Goal: Navigation & Orientation: Understand site structure

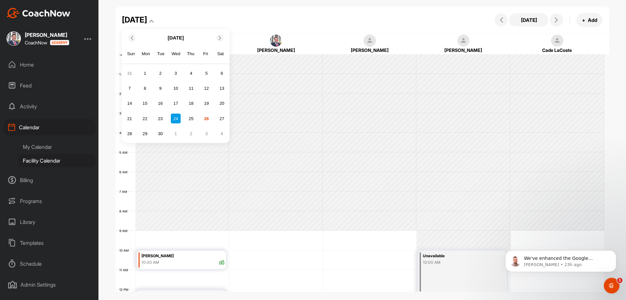
scroll to position [113, 0]
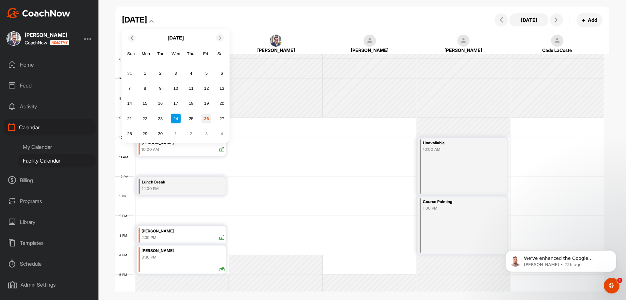
click at [205, 119] on div "26" at bounding box center [207, 119] width 10 height 10
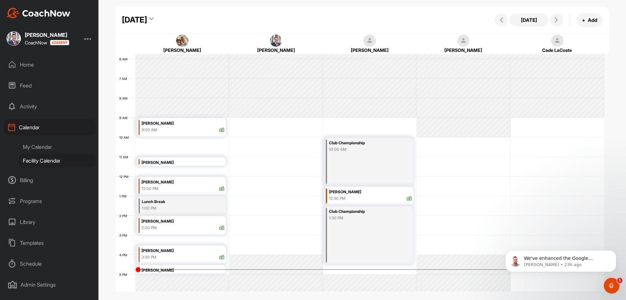
click at [147, 21] on div "[DATE]" at bounding box center [134, 20] width 25 height 12
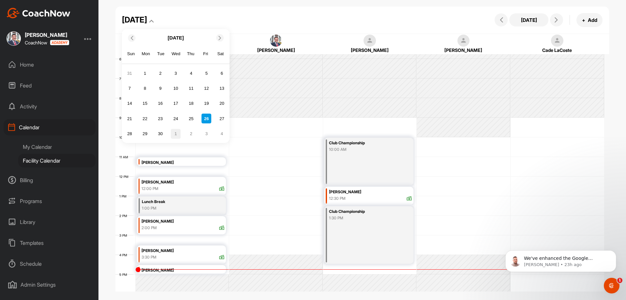
click at [177, 133] on div "1" at bounding box center [176, 134] width 10 height 10
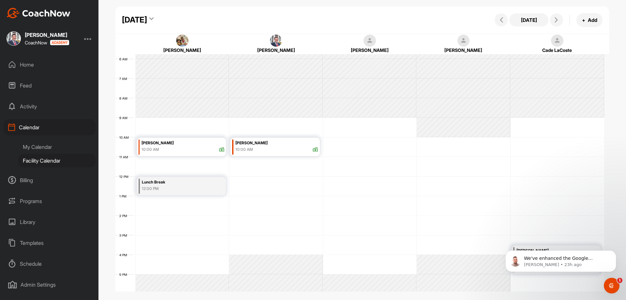
click at [147, 19] on div "[DATE]" at bounding box center [134, 20] width 25 height 12
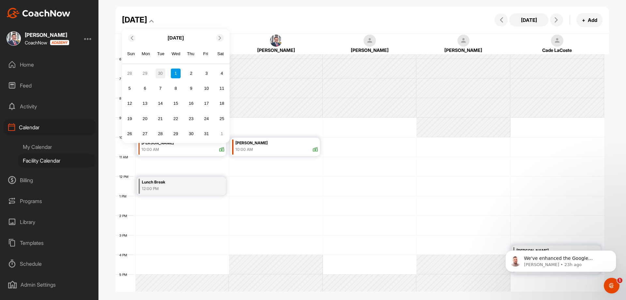
click at [160, 74] on div "30" at bounding box center [161, 74] width 10 height 10
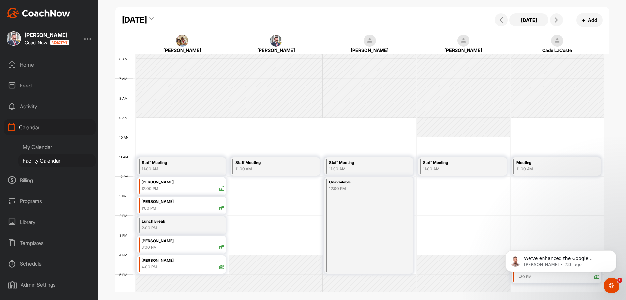
click at [147, 20] on div "[DATE]" at bounding box center [134, 20] width 25 height 12
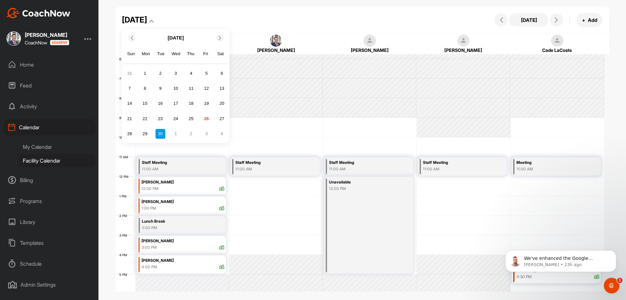
click at [286, 26] on div "[DATE] [DATE] Sun Mon Tue Wed Thu Fri Sat 31 1 2 3 4 5 6 7 8 9 10 11 12 13 14 1…" at bounding box center [362, 20] width 494 height 27
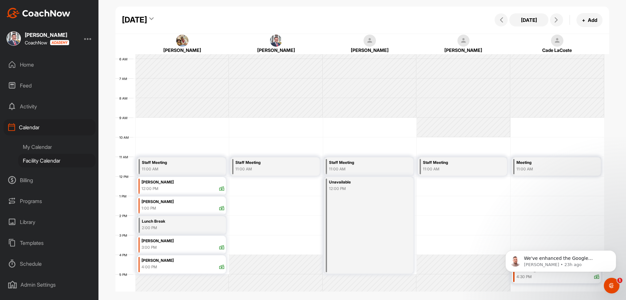
click at [26, 65] on div "Home" at bounding box center [50, 64] width 92 height 16
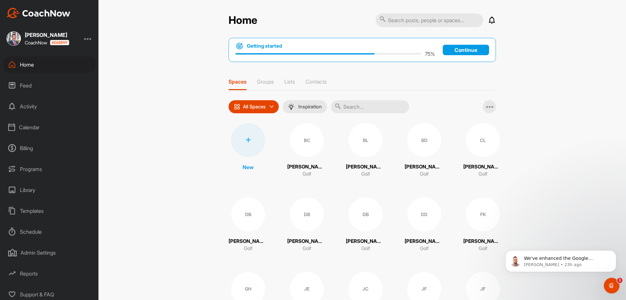
click at [27, 86] on div "Feed" at bounding box center [50, 85] width 92 height 16
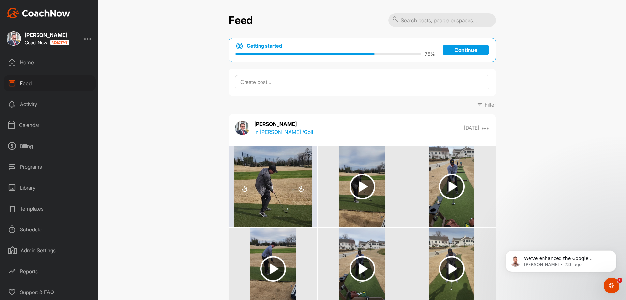
scroll to position [3, 0]
click at [37, 251] on div "Admin Settings" at bounding box center [50, 250] width 92 height 16
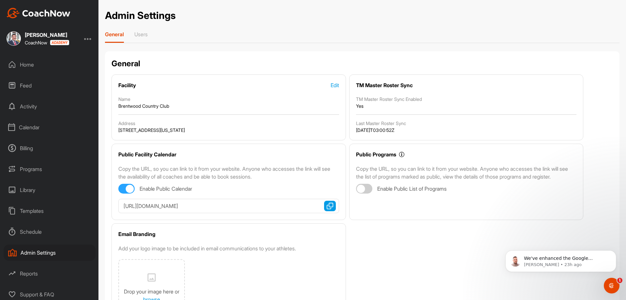
scroll to position [3, 0]
click at [29, 188] on div "Library" at bounding box center [50, 187] width 92 height 16
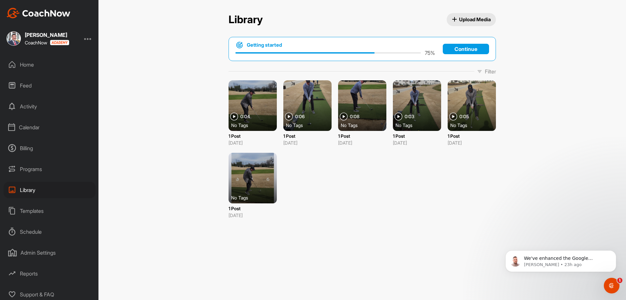
click at [31, 165] on div "Programs" at bounding box center [50, 169] width 92 height 16
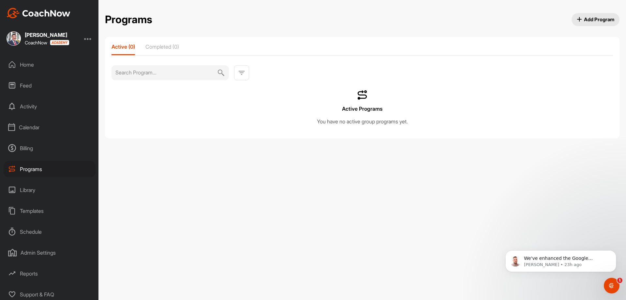
click at [29, 189] on div "Library" at bounding box center [50, 190] width 92 height 16
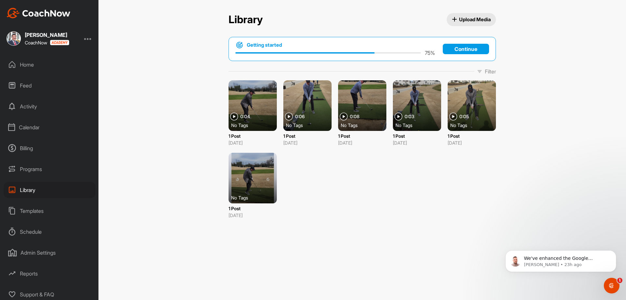
click at [26, 166] on div "Programs" at bounding box center [50, 169] width 92 height 16
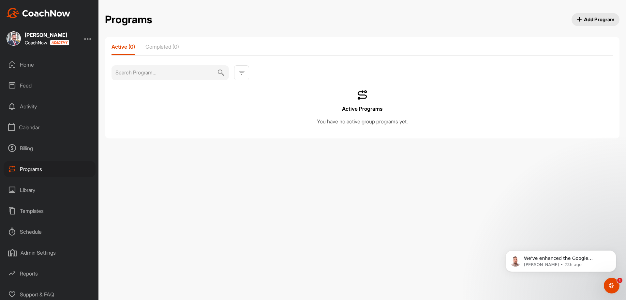
click at [26, 147] on div "Billing" at bounding box center [50, 148] width 92 height 16
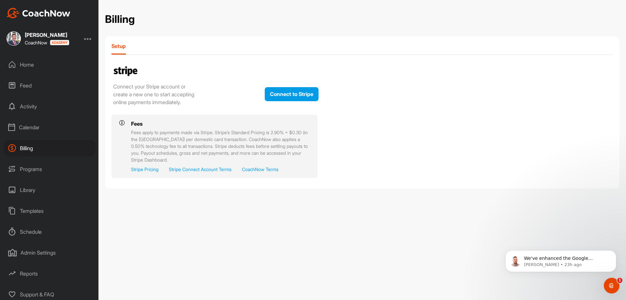
click at [25, 128] on div "Calendar" at bounding box center [50, 127] width 92 height 16
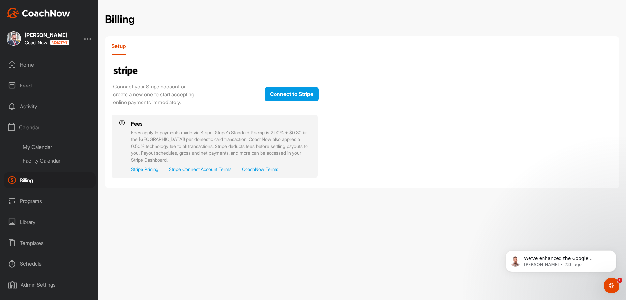
click at [29, 107] on div "Activity" at bounding box center [50, 106] width 92 height 16
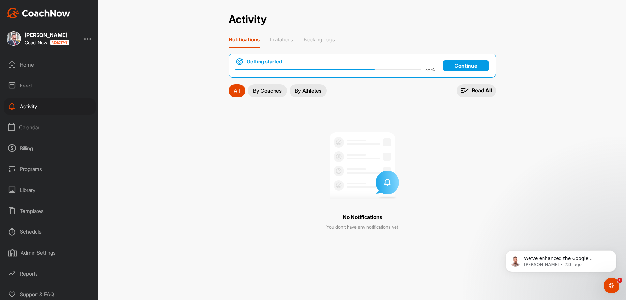
click at [267, 92] on p "By Coaches" at bounding box center [267, 90] width 29 height 5
click at [30, 85] on div "Feed" at bounding box center [50, 85] width 92 height 16
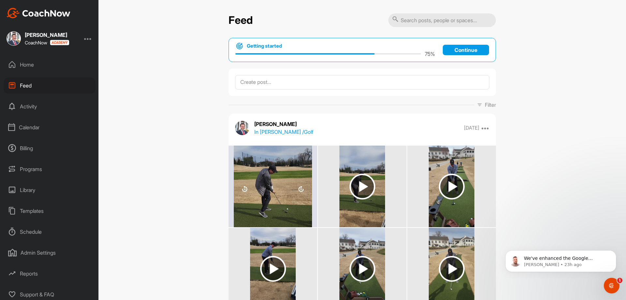
click at [29, 65] on div "Home" at bounding box center [50, 64] width 92 height 16
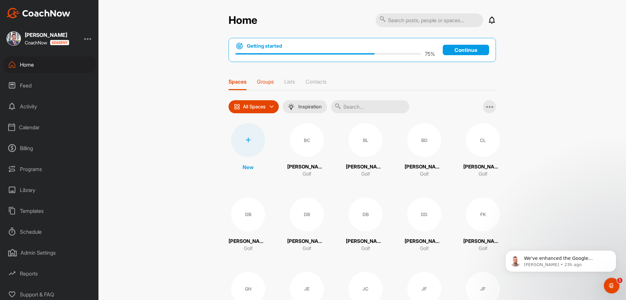
click at [265, 81] on p "Groups" at bounding box center [265, 81] width 17 height 7
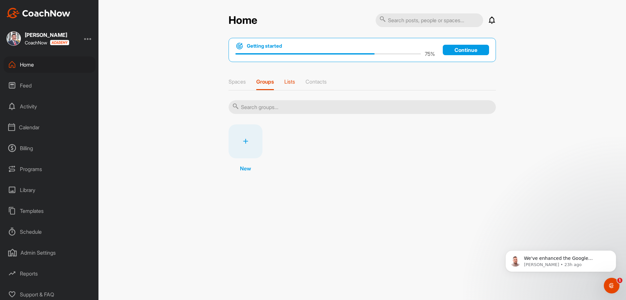
click at [289, 79] on p "Lists" at bounding box center [289, 81] width 11 height 7
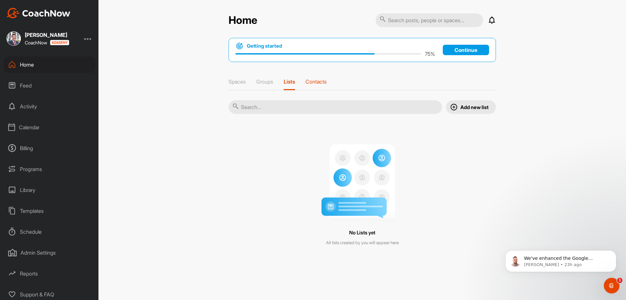
click at [318, 82] on p "Contacts" at bounding box center [316, 81] width 21 height 7
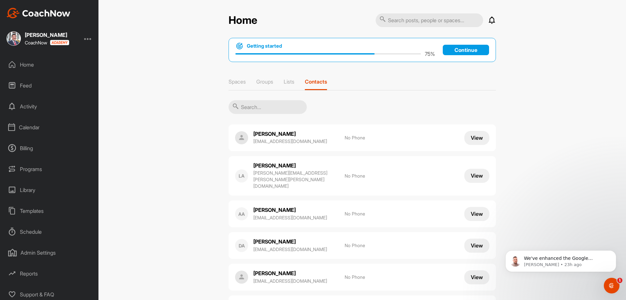
click at [27, 62] on div "Home" at bounding box center [50, 64] width 92 height 16
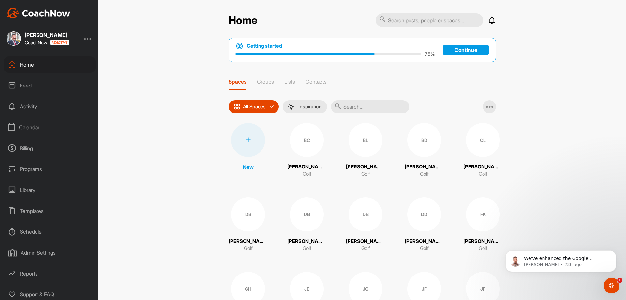
click at [32, 127] on div "Calendar" at bounding box center [50, 127] width 92 height 16
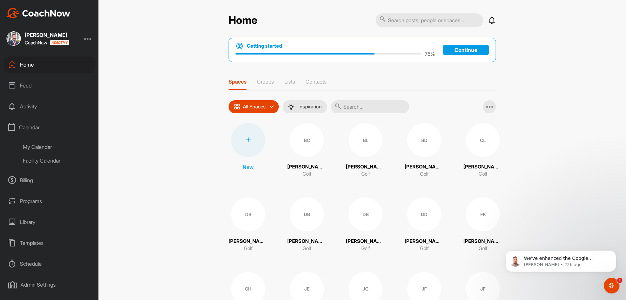
click at [40, 147] on div "My Calendar" at bounding box center [56, 147] width 77 height 14
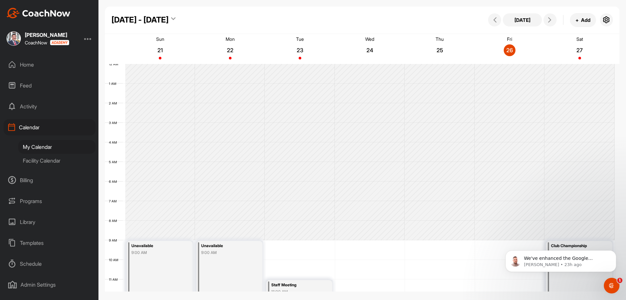
scroll to position [113, 0]
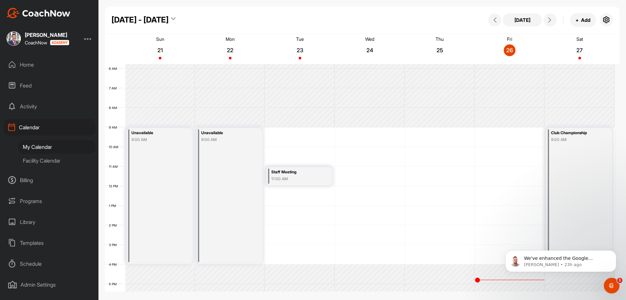
click at [53, 160] on div "Facility Calendar" at bounding box center [56, 161] width 77 height 14
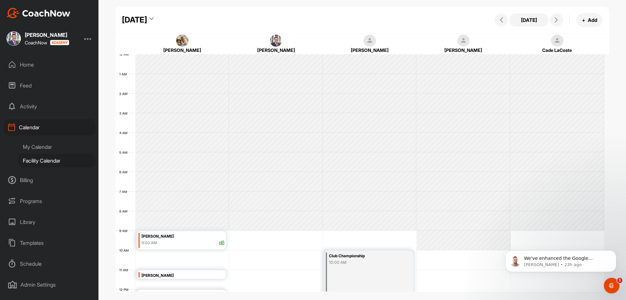
scroll to position [113, 0]
